Goal: Register for event/course

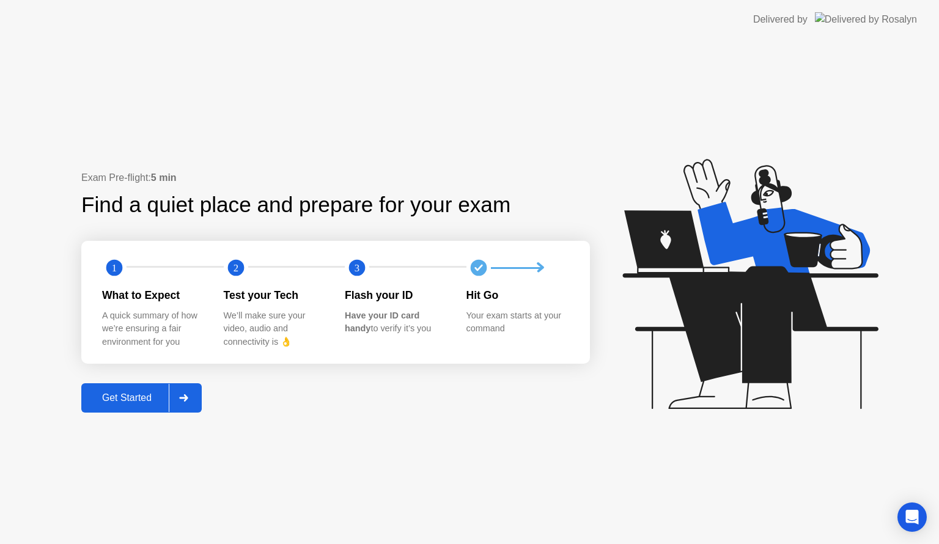
click at [188, 403] on div at bounding box center [183, 398] width 29 height 28
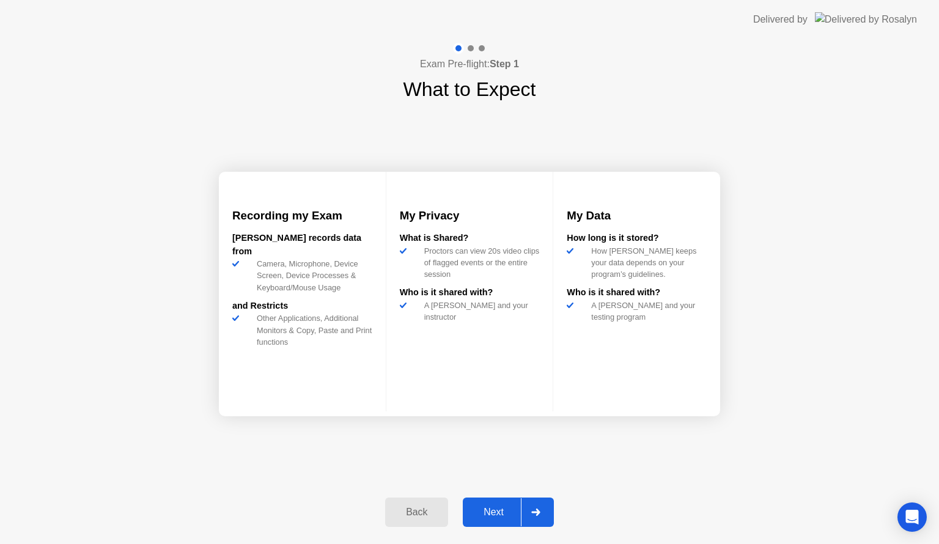
click at [538, 511] on icon at bounding box center [535, 512] width 9 height 7
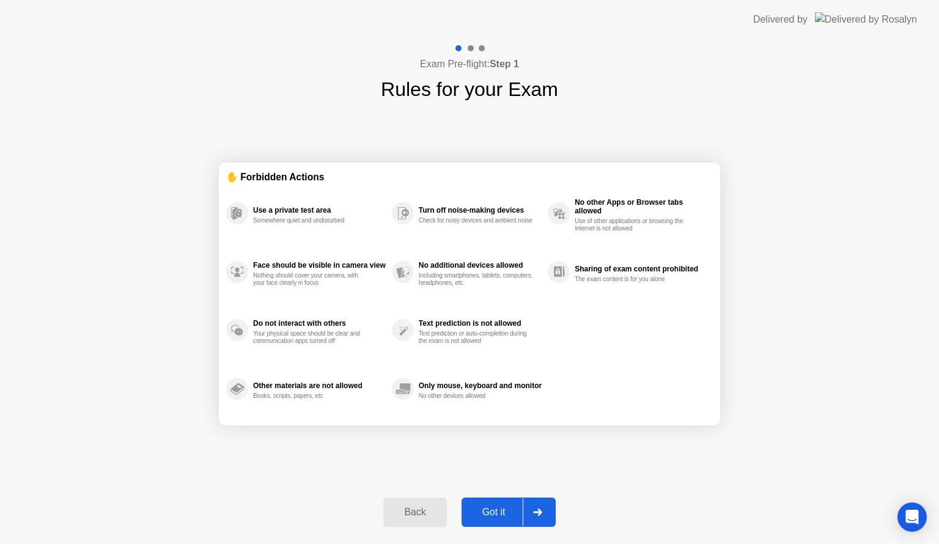
click at [538, 511] on icon at bounding box center [537, 512] width 9 height 7
select select "**********"
select select "*******"
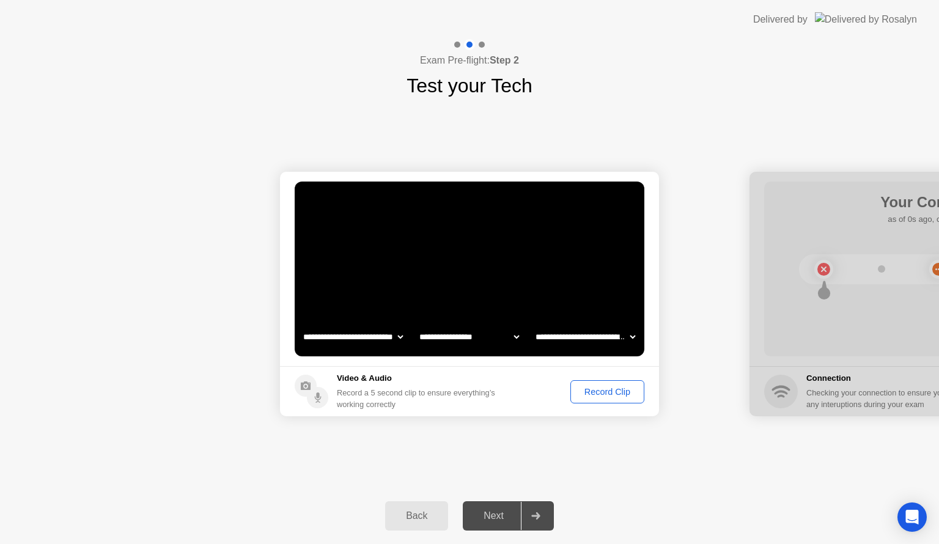
click at [608, 394] on div "Record Clip" at bounding box center [607, 392] width 65 height 10
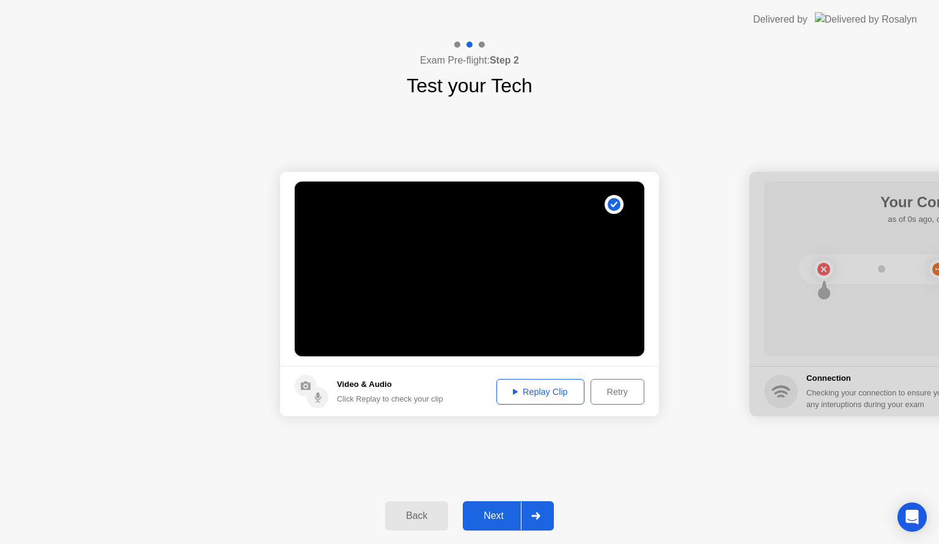
click at [538, 514] on icon at bounding box center [535, 516] width 9 height 7
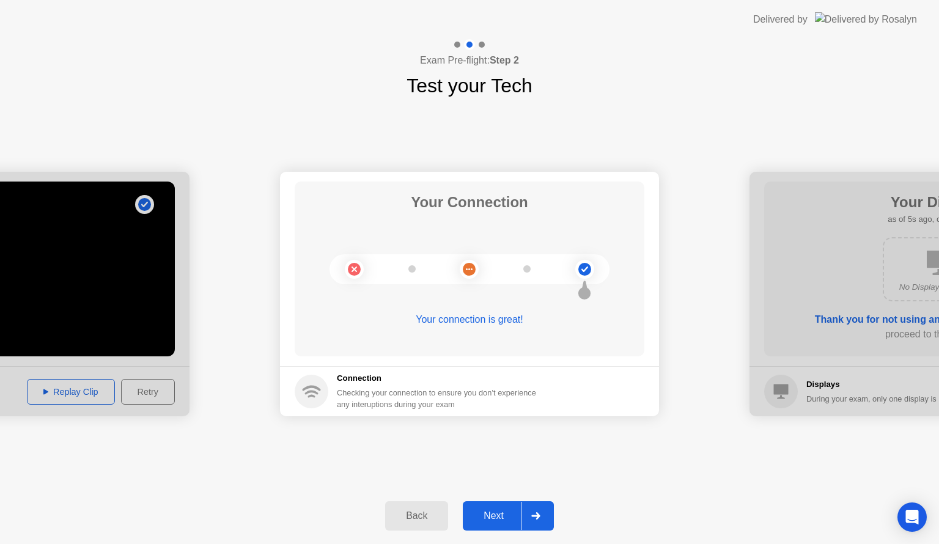
click at [538, 514] on icon at bounding box center [535, 516] width 9 height 7
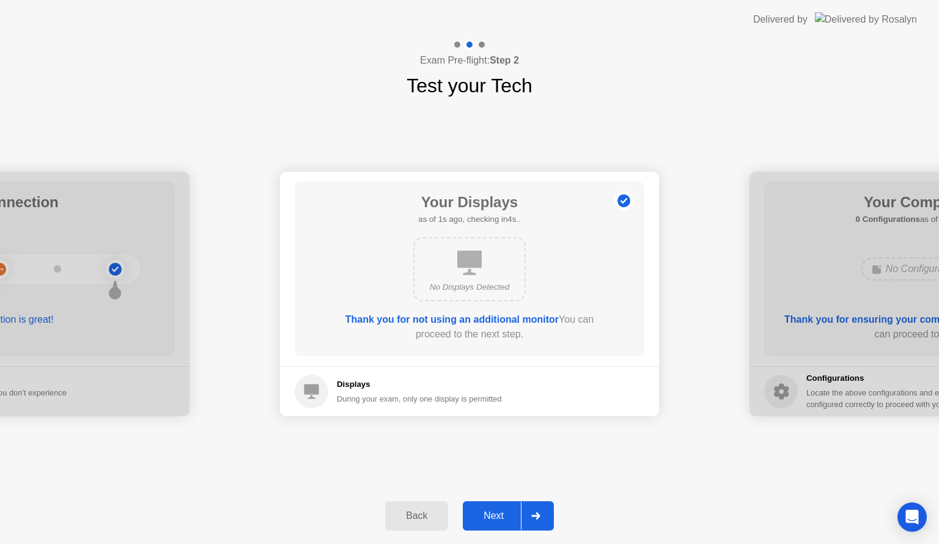
click at [538, 514] on icon at bounding box center [535, 516] width 9 height 7
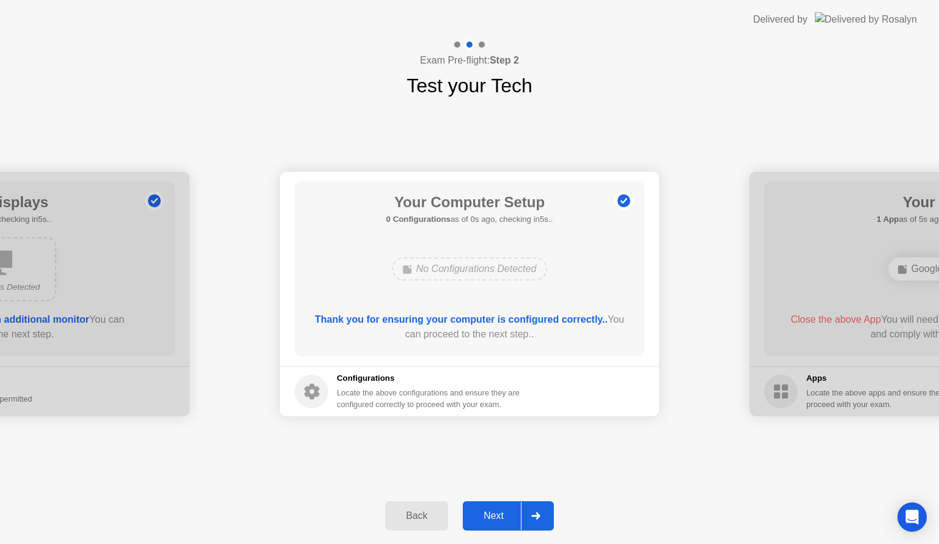
click at [538, 514] on icon at bounding box center [535, 516] width 9 height 7
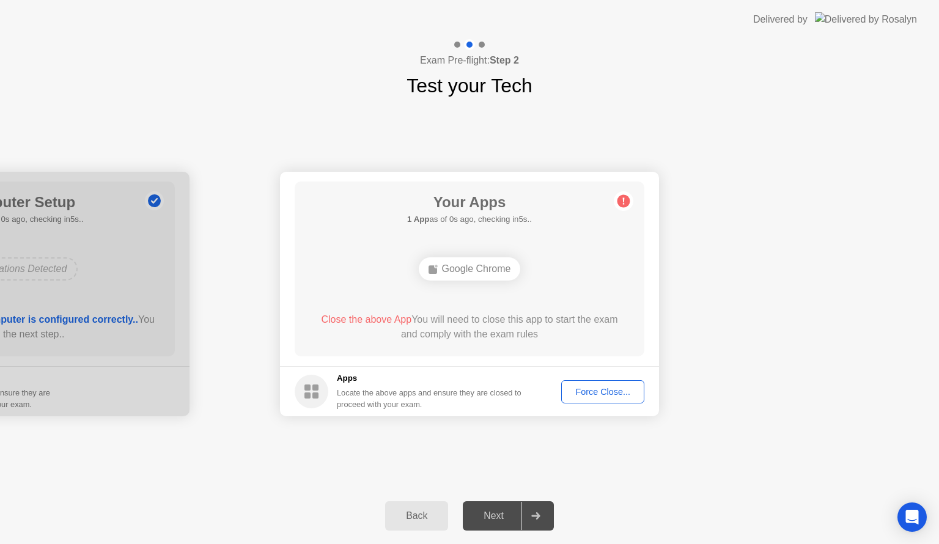
click at [610, 390] on div "Force Close..." at bounding box center [603, 392] width 75 height 10
click at [596, 394] on div "Force Close..." at bounding box center [603, 392] width 75 height 10
click at [592, 393] on div "Force Close..." at bounding box center [603, 392] width 75 height 10
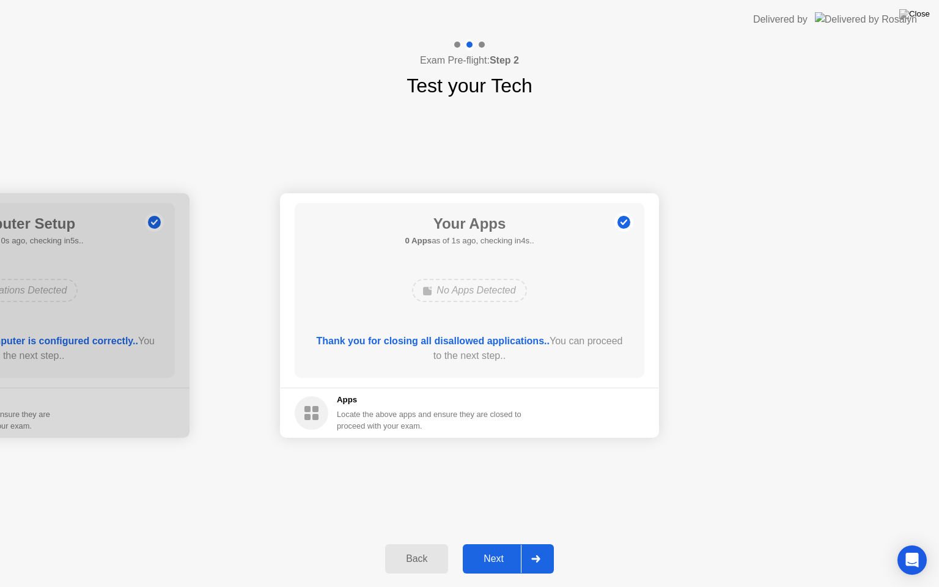
click at [552, 544] on button "Next" at bounding box center [508, 558] width 91 height 29
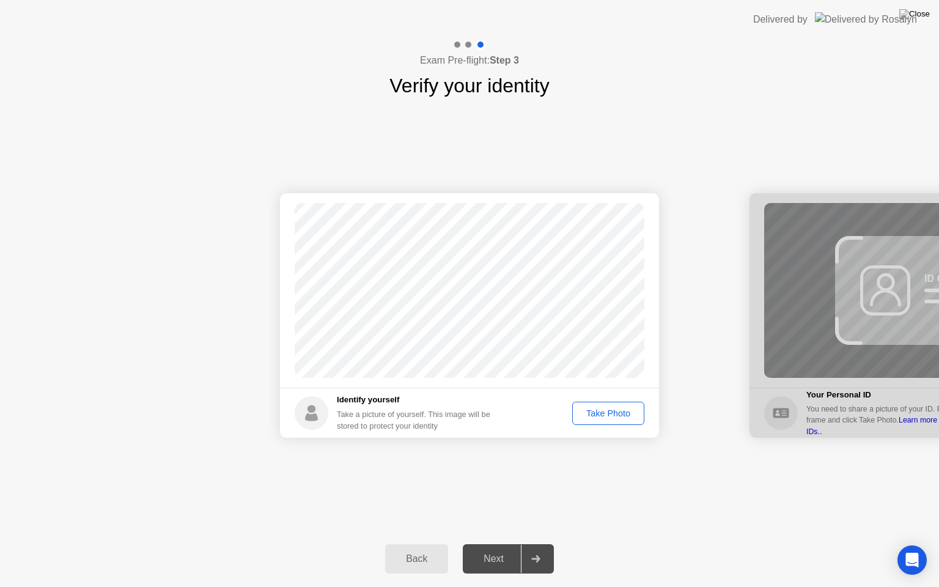
click at [609, 420] on button "Take Photo" at bounding box center [608, 413] width 72 height 23
click at [534, 544] on icon at bounding box center [535, 558] width 9 height 7
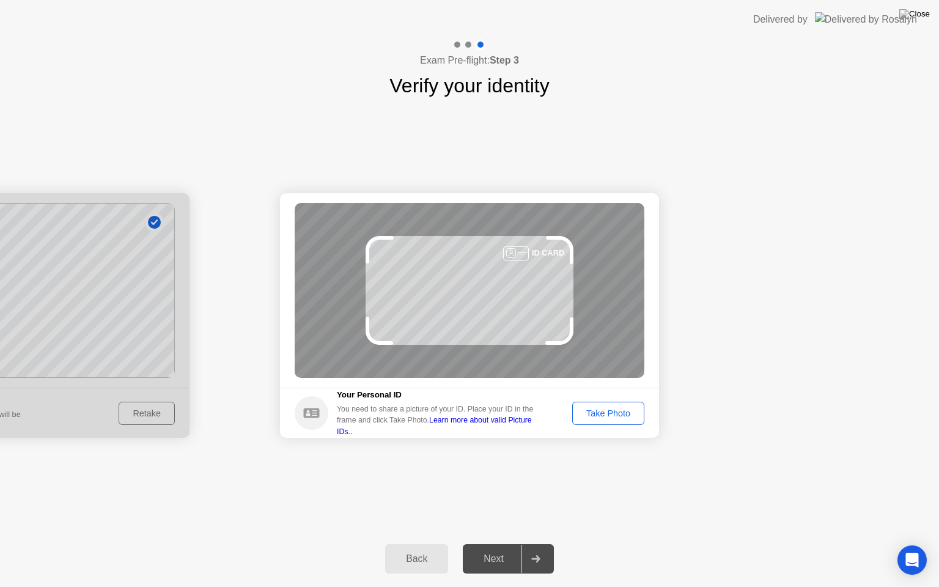
click at [607, 413] on div "Take Photo" at bounding box center [609, 414] width 64 height 10
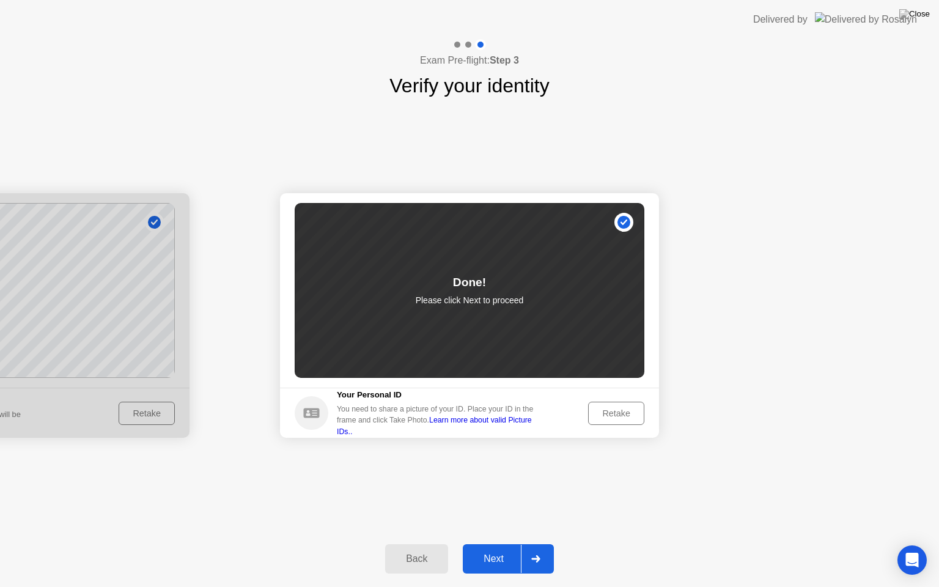
click at [540, 544] on div at bounding box center [535, 559] width 29 height 28
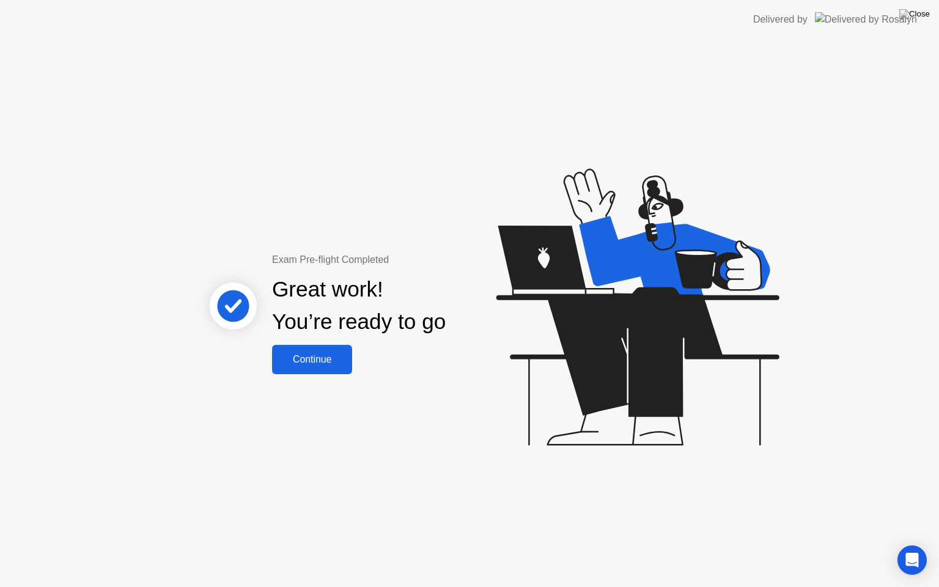
click at [337, 360] on div "Continue" at bounding box center [312, 359] width 73 height 11
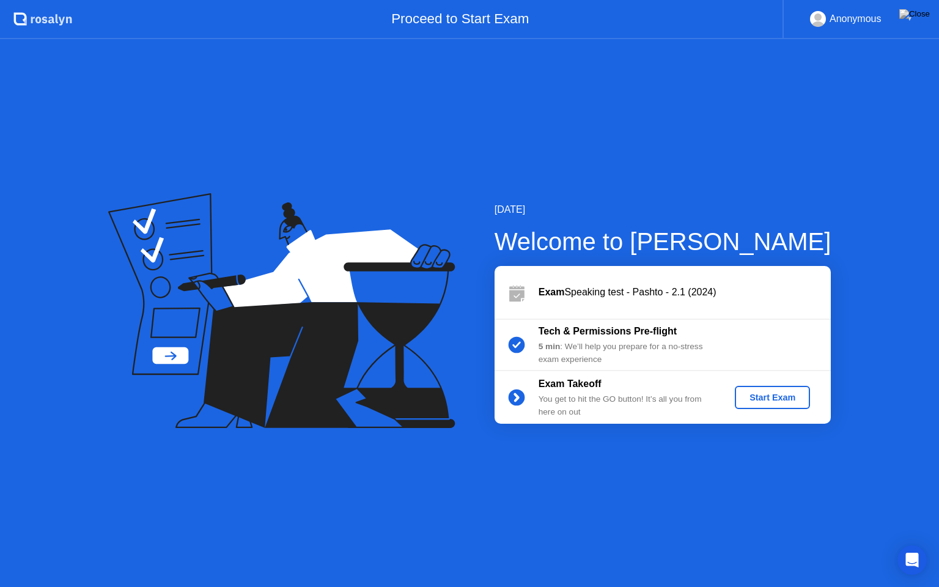
click at [754, 398] on div "Start Exam" at bounding box center [772, 398] width 65 height 10
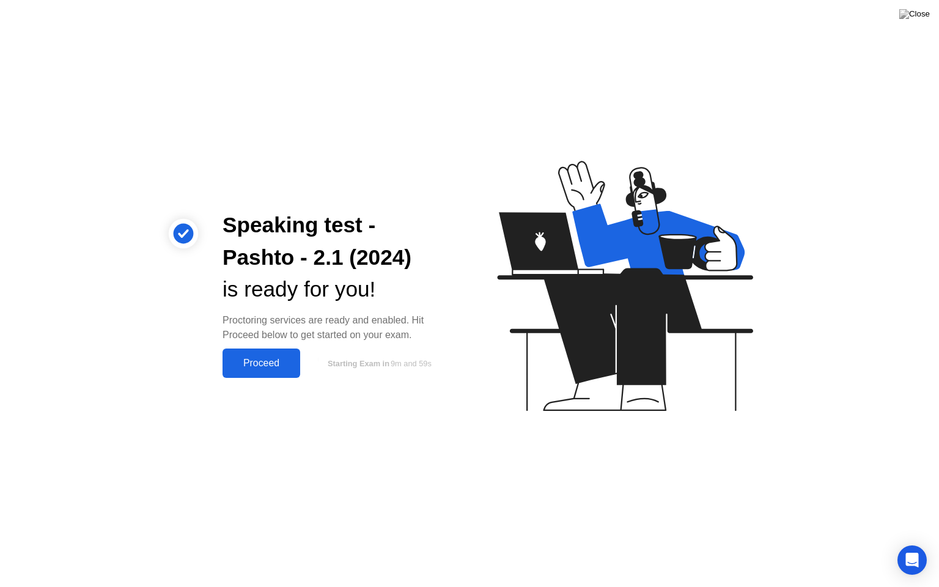
click at [264, 360] on div "Proceed" at bounding box center [261, 363] width 70 height 11
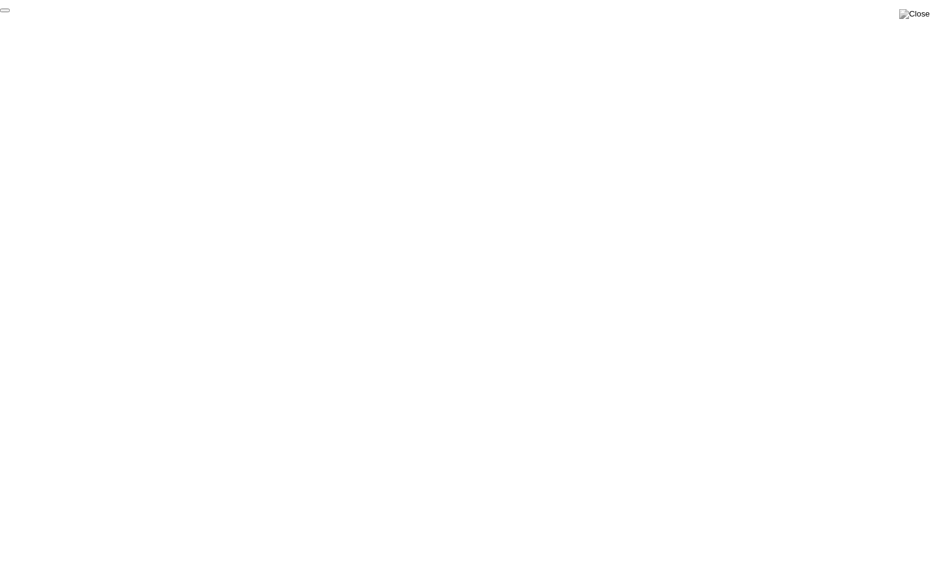
click div "End Proctoring Session"
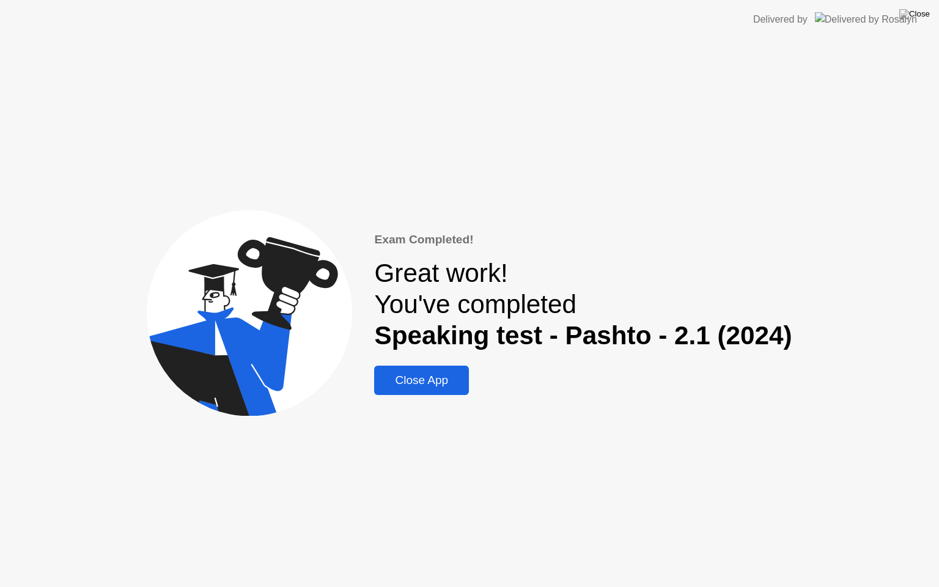
click at [434, 386] on div "Close App" at bounding box center [421, 380] width 87 height 13
